Goal: Information Seeking & Learning: Learn about a topic

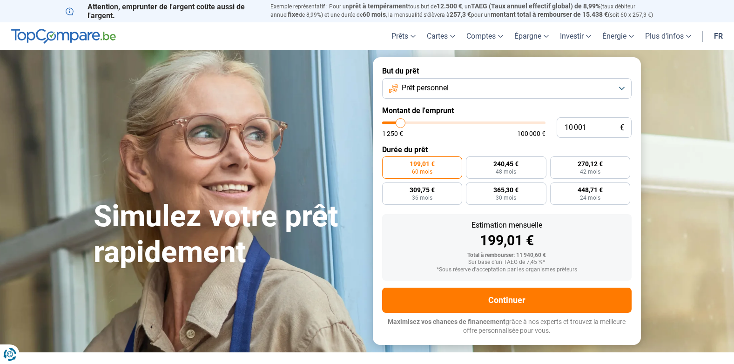
click at [449, 88] on span "Prêt personnel" at bounding box center [425, 88] width 47 height 10
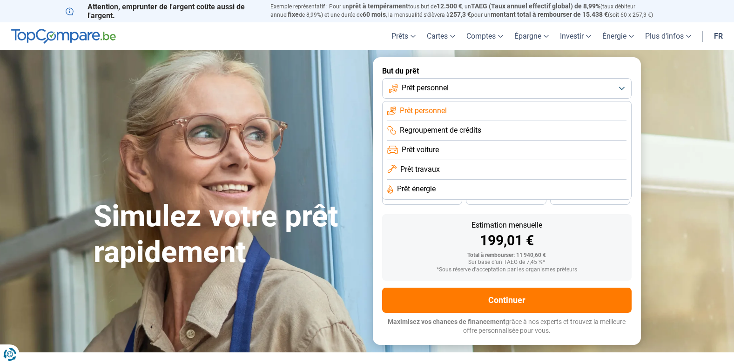
click at [438, 151] on span "Prêt voiture" at bounding box center [420, 150] width 37 height 10
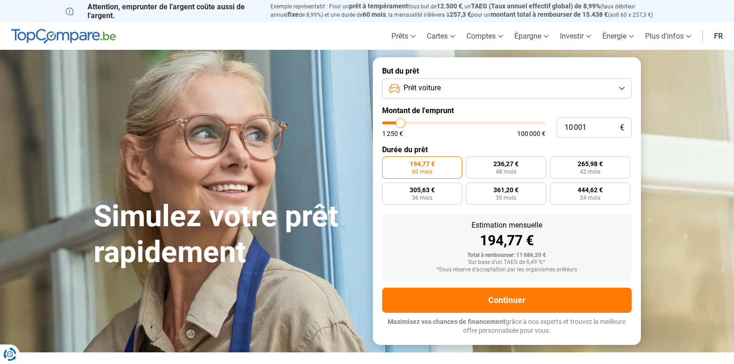
type input "11 500"
type input "11500"
type input "11 750"
type input "11750"
type input "12 750"
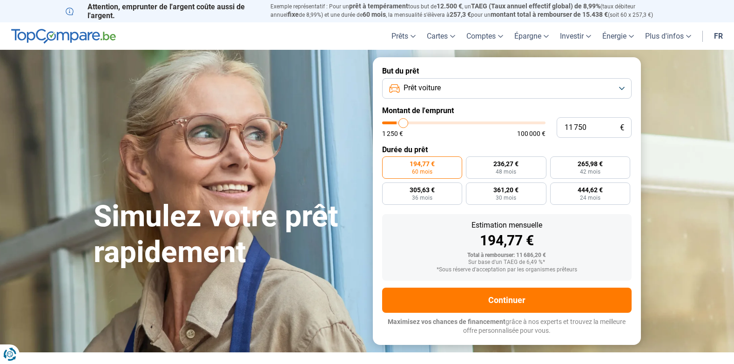
type input "12750"
type input "13 000"
type input "13000"
type input "13 250"
type input "13250"
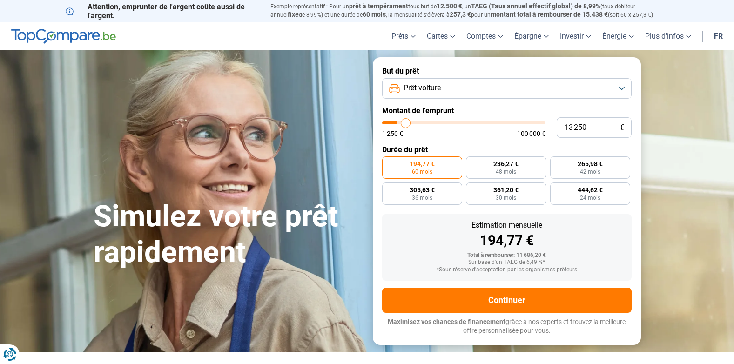
type input "14 000"
type input "14000"
type input "14 250"
type input "14250"
type input "14 500"
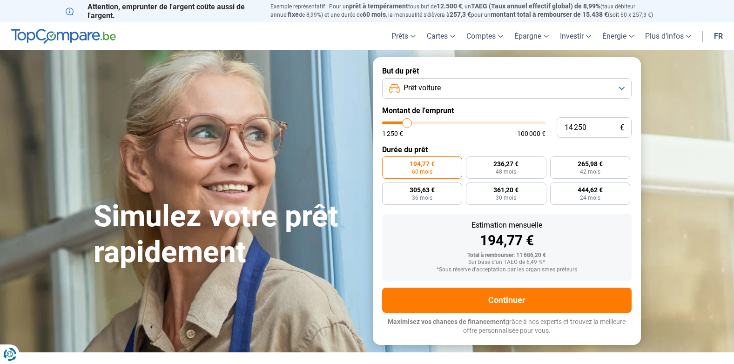
type input "14500"
type input "15 000"
type input "15000"
type input "15 500"
type input "15500"
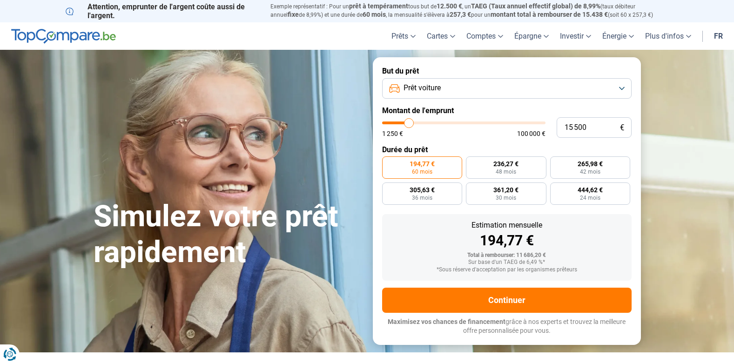
type input "15 750"
type input "15750"
type input "16 000"
type input "16000"
type input "16 500"
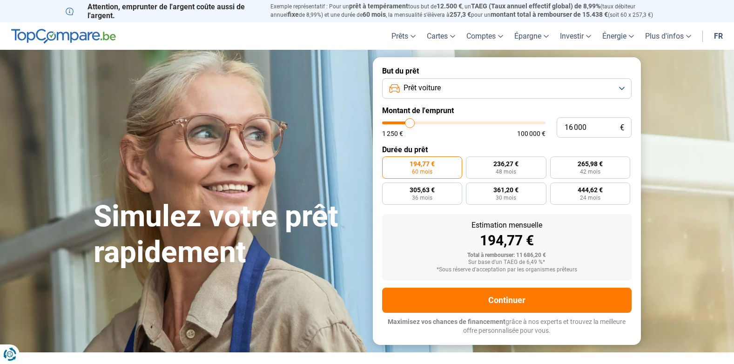
type input "16500"
type input "17 000"
type input "17000"
type input "17 250"
type input "17250"
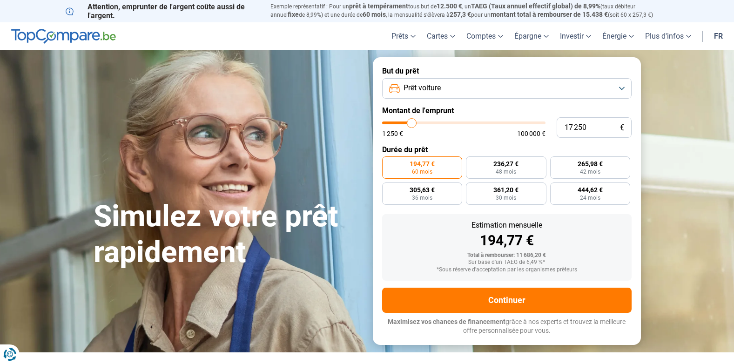
type input "17 750"
type input "17750"
type input "18 000"
type input "18000"
type input "18 500"
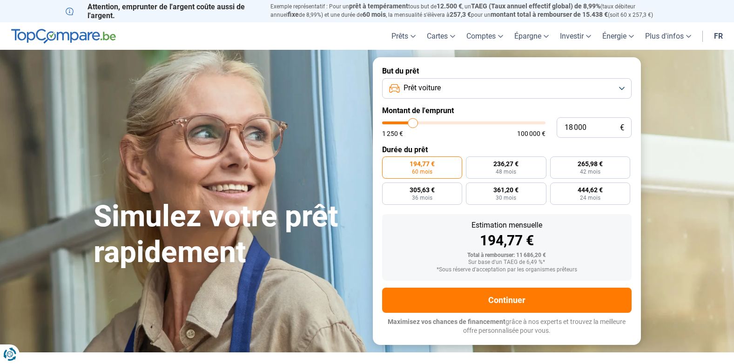
type input "18500"
type input "18 750"
type input "18750"
type input "19 250"
type input "19250"
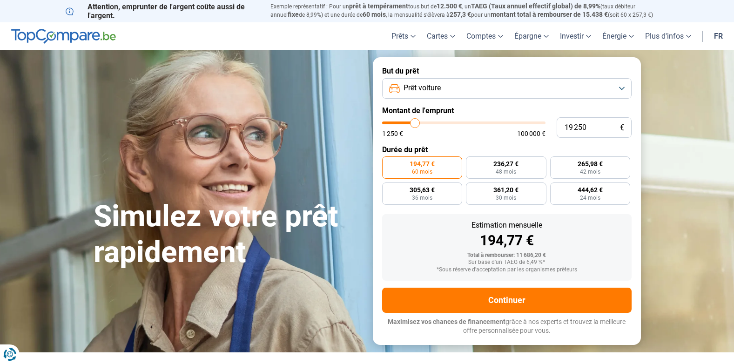
type input "19 750"
type input "19750"
type input "19 000"
type input "19000"
type input "18 750"
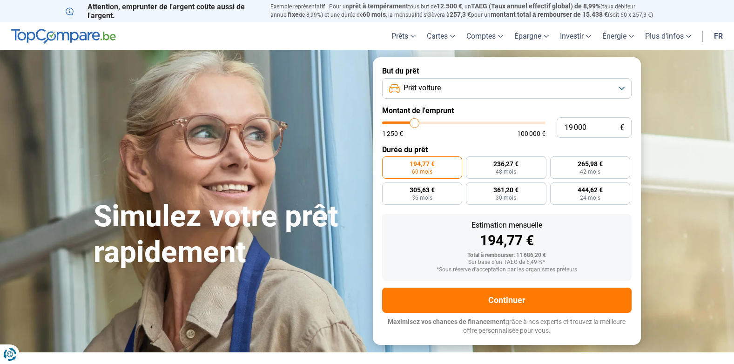
type input "18750"
type input "18 500"
drag, startPoint x: 403, startPoint y: 125, endPoint x: 414, endPoint y: 124, distance: 10.7
type input "18500"
click at [414, 124] on input "range" at bounding box center [463, 122] width 163 height 3
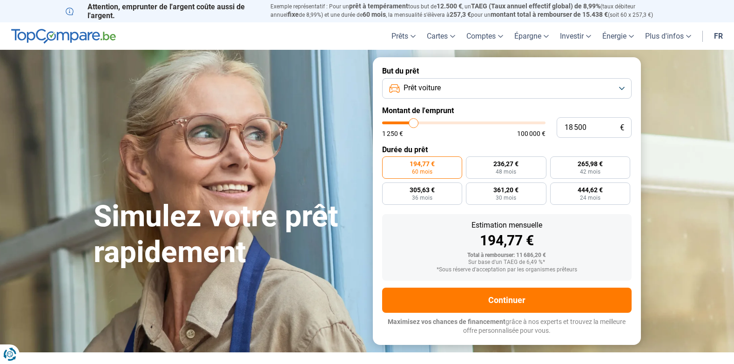
radio input "false"
